Goal: Find specific page/section: Find specific page/section

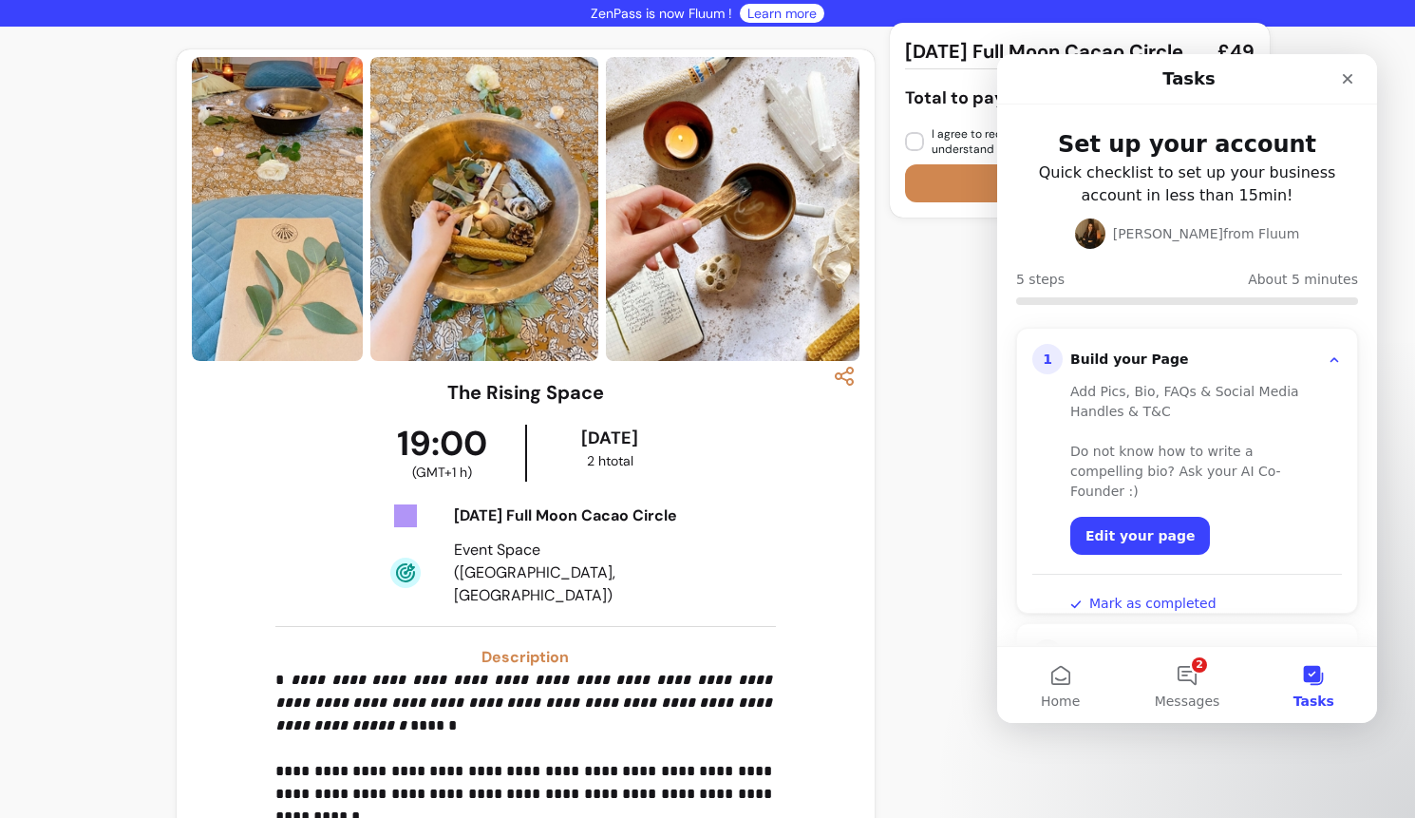
scroll to position [2002, 0]
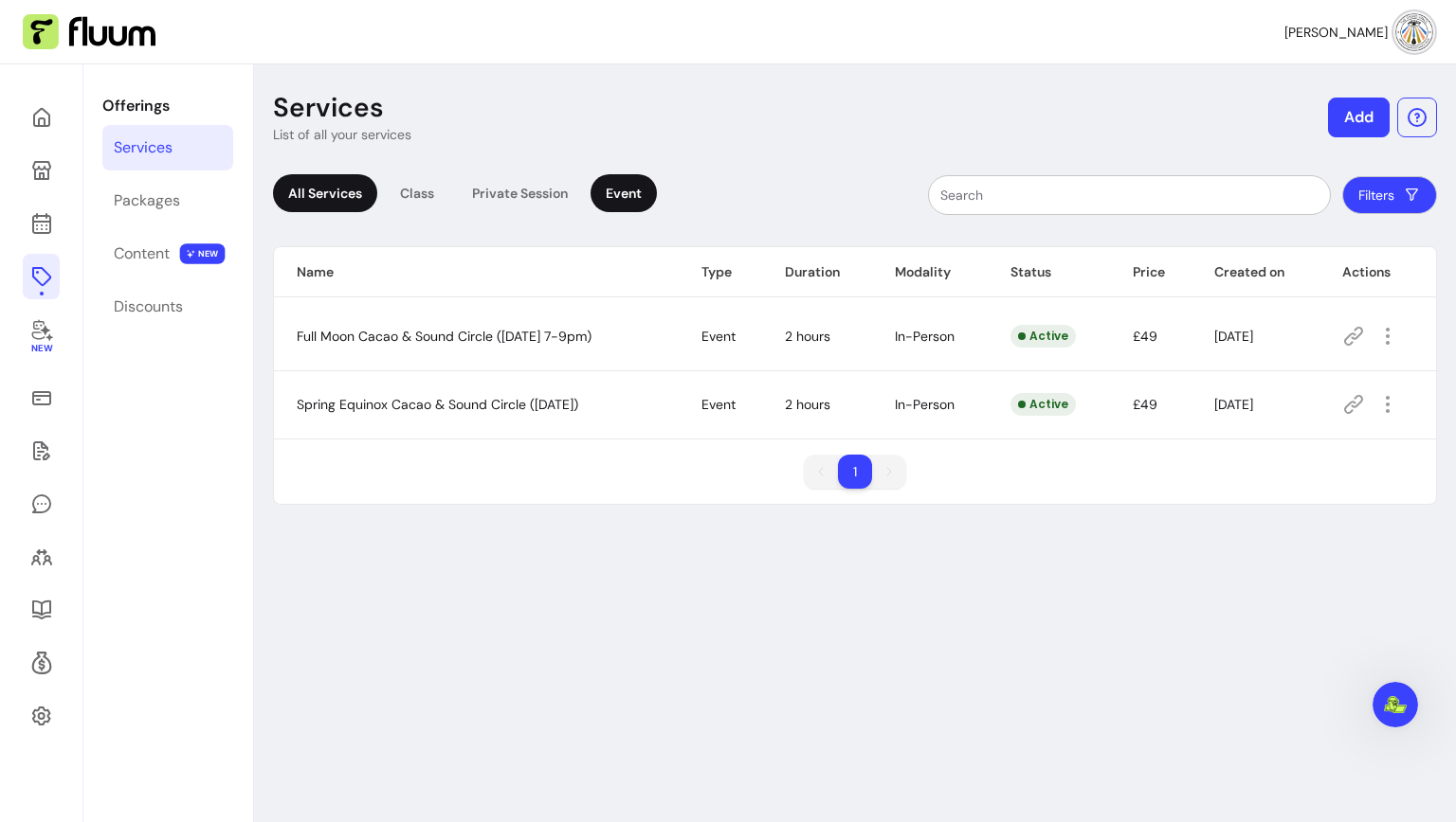
click at [330, 193] on div "All Services" at bounding box center [325, 194] width 104 height 38
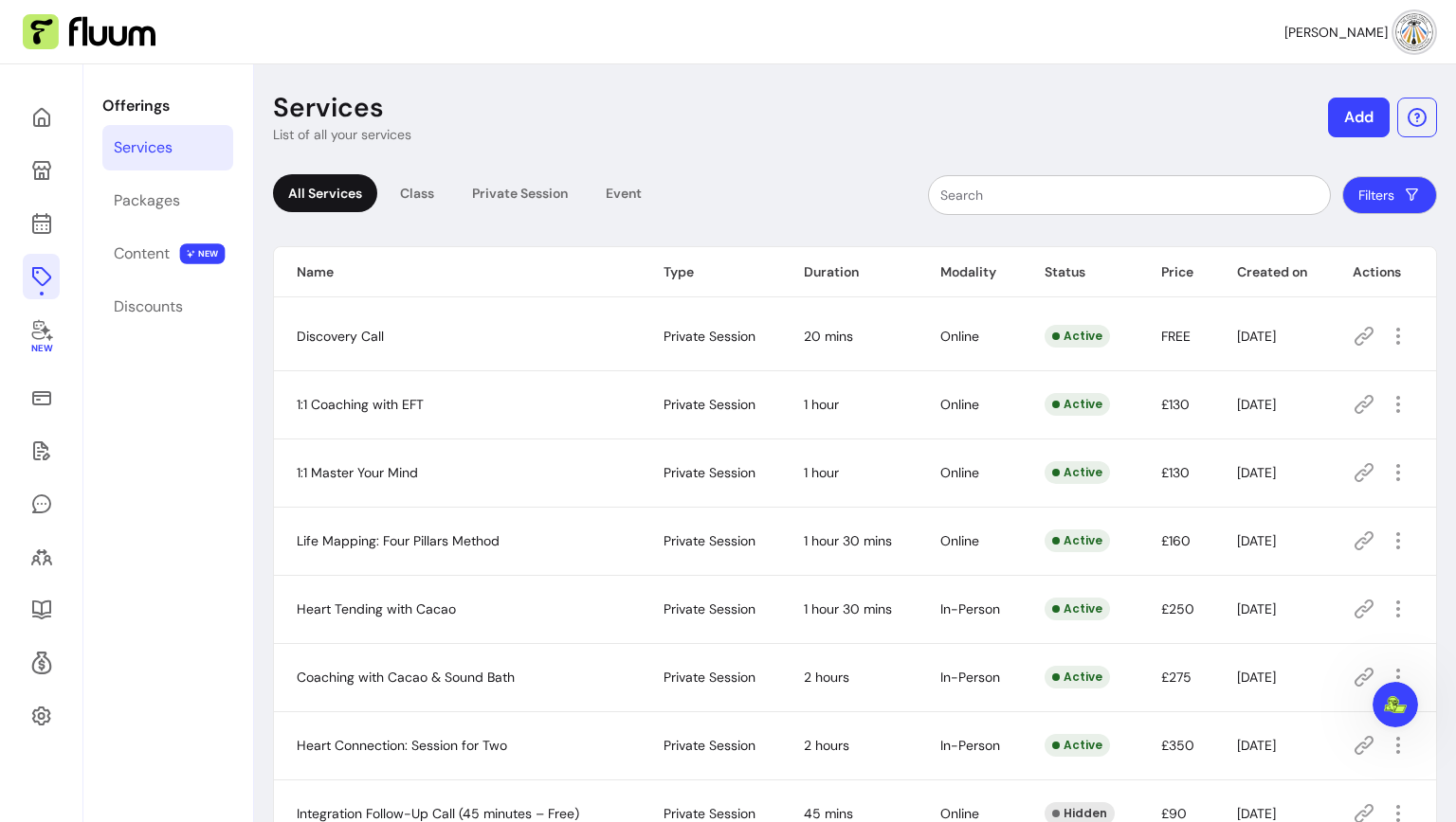
click at [1365, 331] on icon at bounding box center [1363, 336] width 23 height 23
click at [1373, 338] on icon at bounding box center [1364, 336] width 19 height 19
